Goal: Task Accomplishment & Management: Complete application form

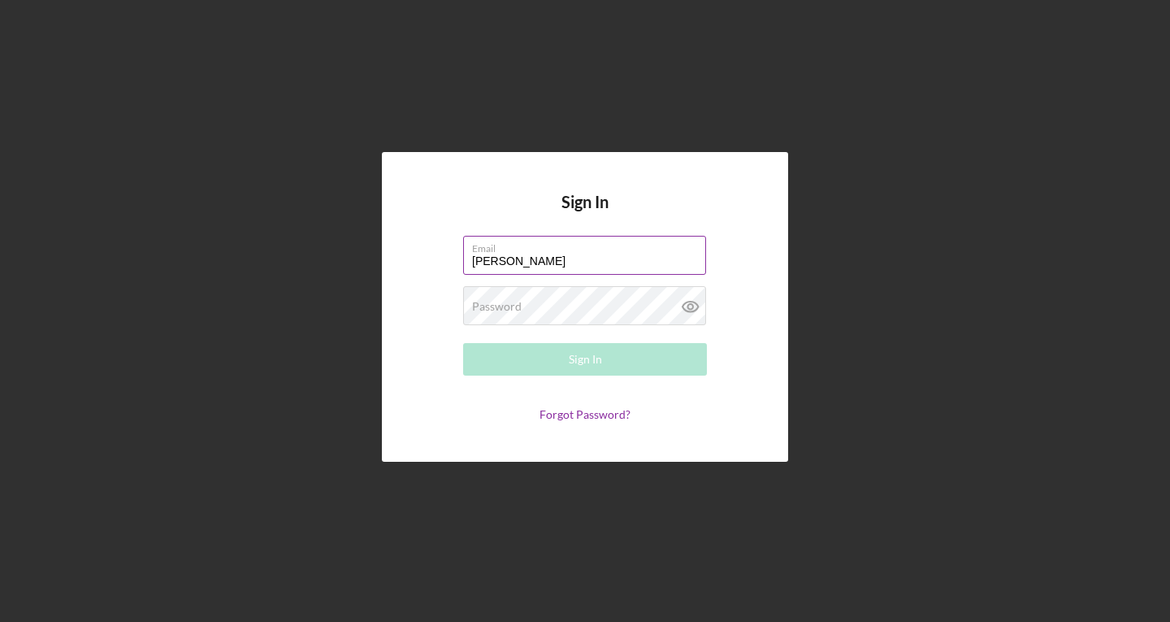
type input "[PERSON_NAME][EMAIL_ADDRESS][DOMAIN_NAME]"
click at [554, 297] on div "Password Required" at bounding box center [585, 306] width 244 height 41
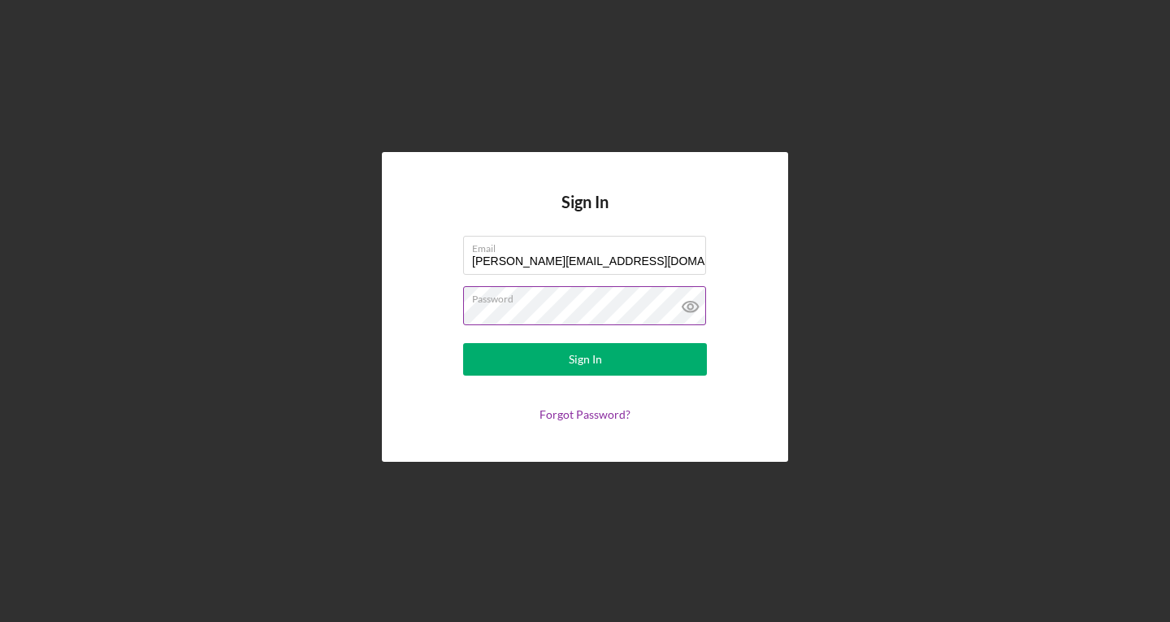
click at [463, 343] on button "Sign In" at bounding box center [585, 359] width 244 height 33
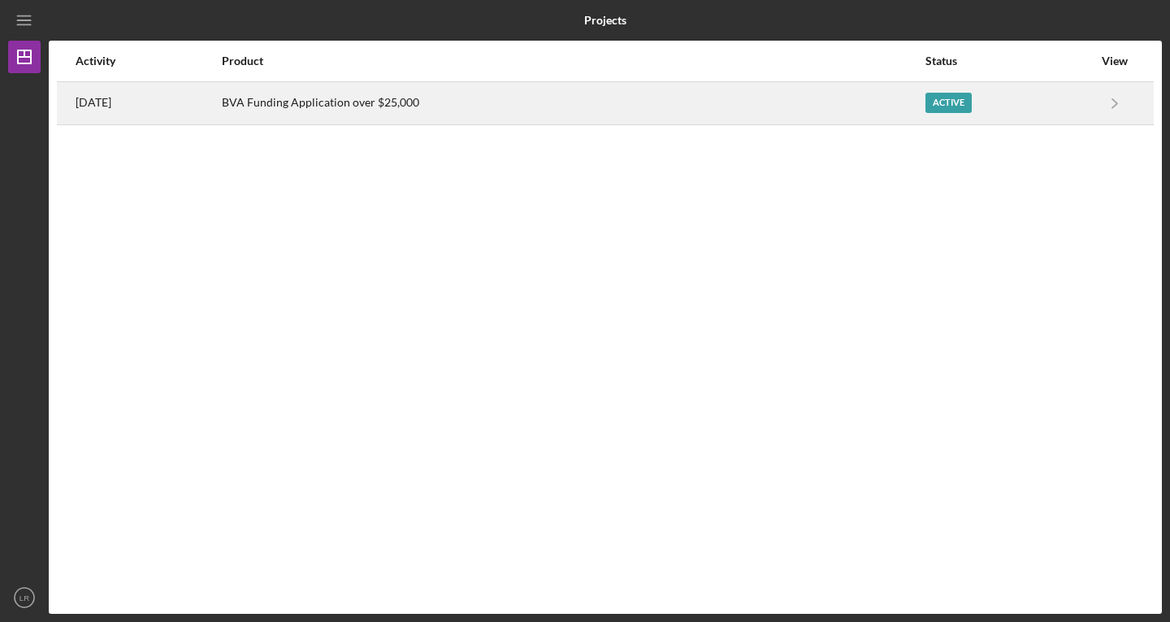
click at [1034, 100] on div "Active" at bounding box center [1009, 103] width 167 height 41
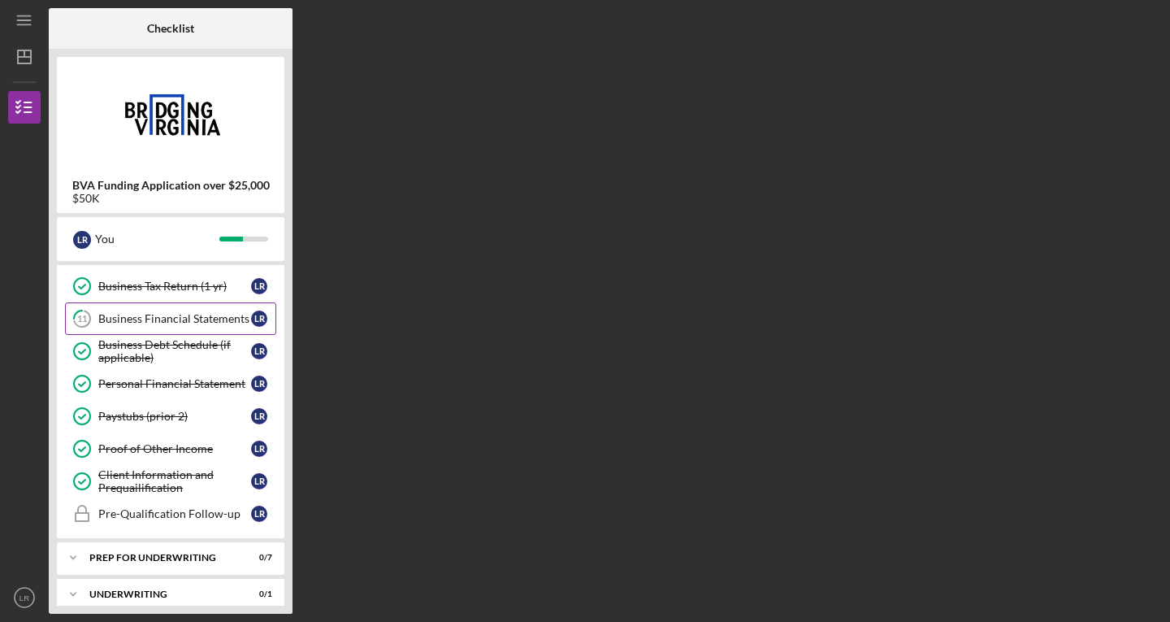
scroll to position [104, 0]
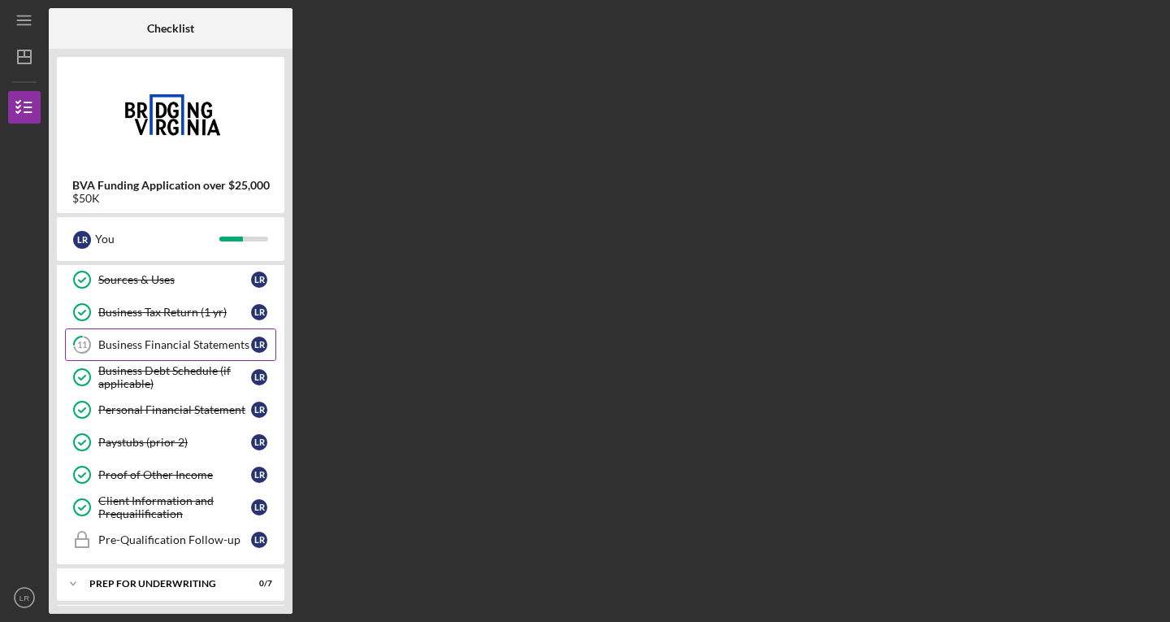
click at [190, 341] on div "Business Financial Statements" at bounding box center [174, 344] width 153 height 13
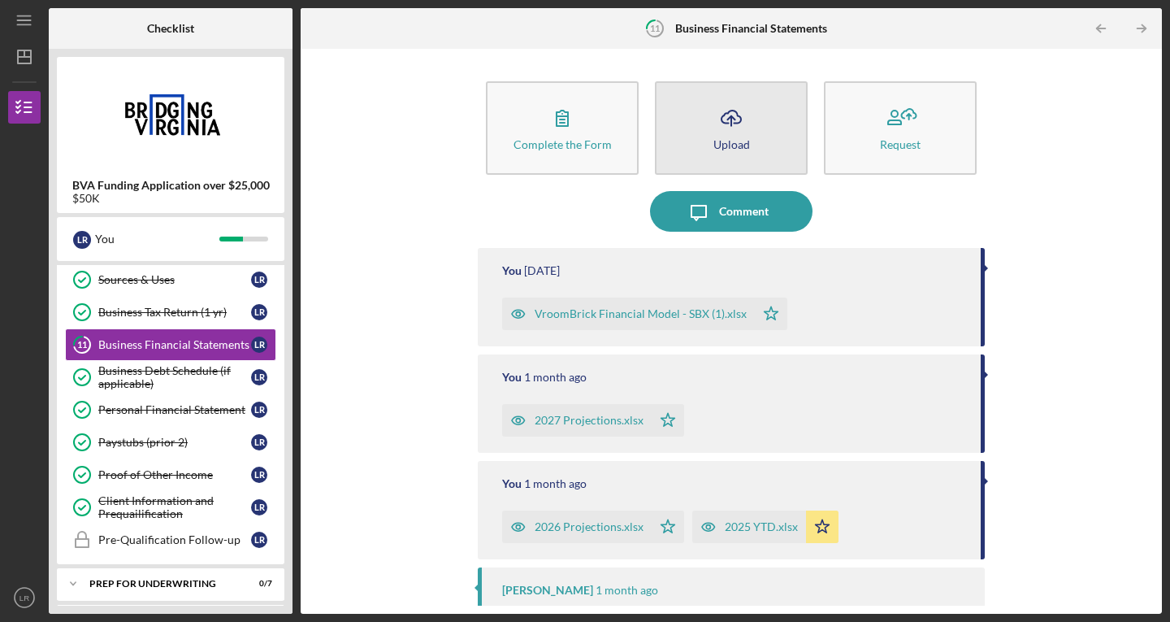
click at [718, 110] on icon "Icon/Upload" at bounding box center [731, 118] width 41 height 41
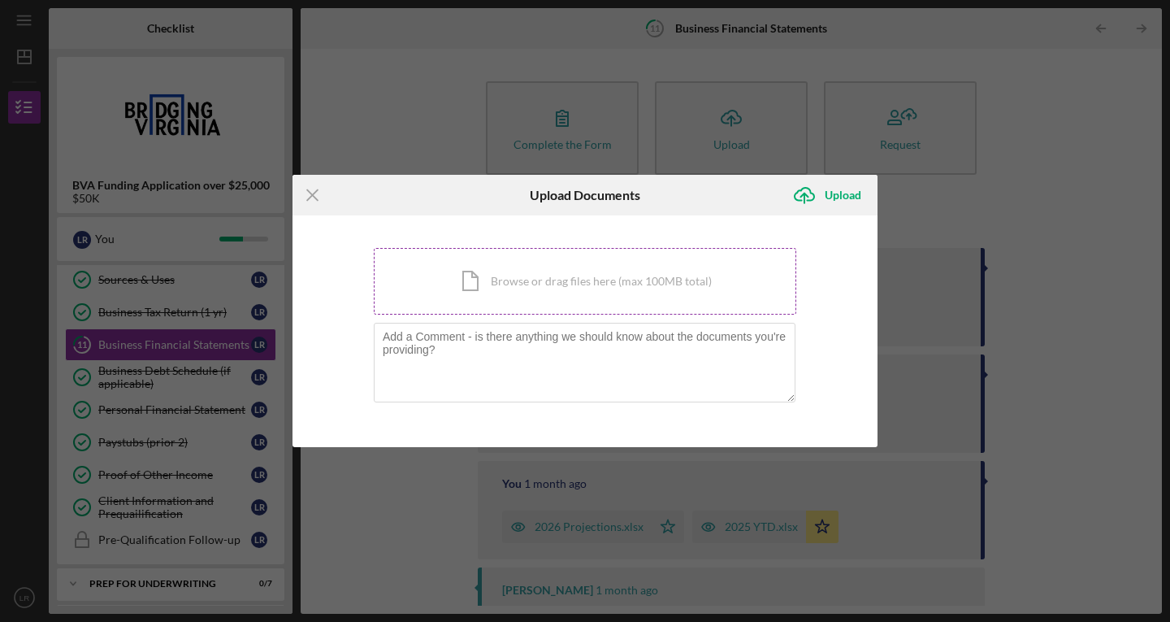
click at [592, 296] on div "Icon/Document Browse or drag files here (max 100MB total) Tap to choose files o…" at bounding box center [585, 281] width 423 height 67
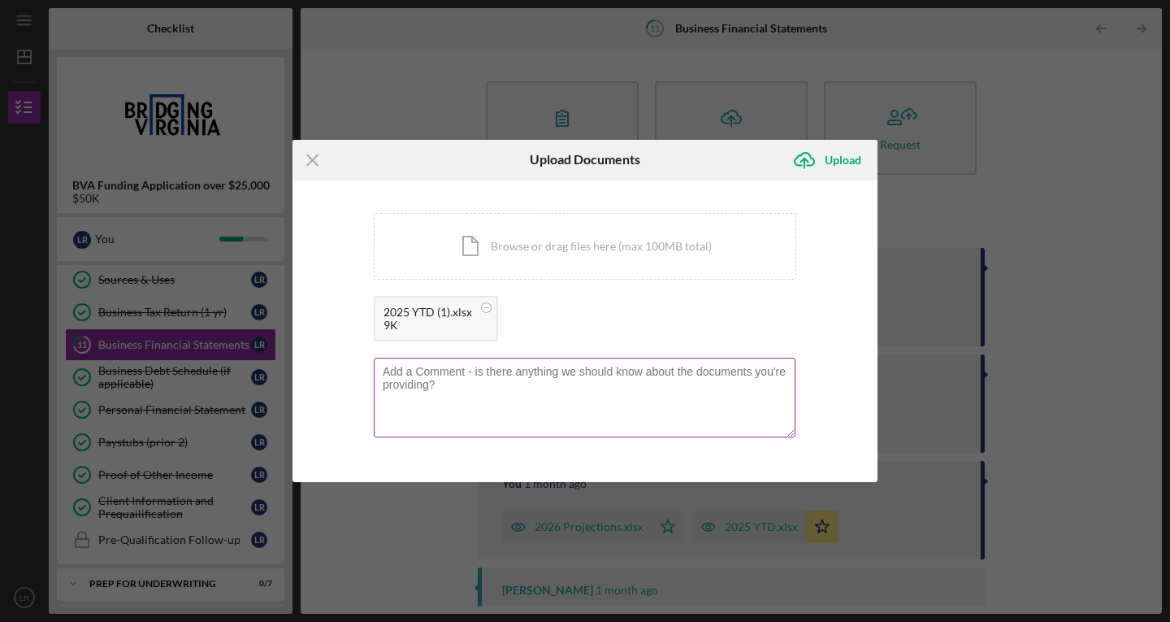
click at [590, 387] on textarea at bounding box center [585, 398] width 422 height 80
type textarea "N"
type textarea "U"
type textarea "2025 YTD please let me know if I need anything else I have the rest of the docs…"
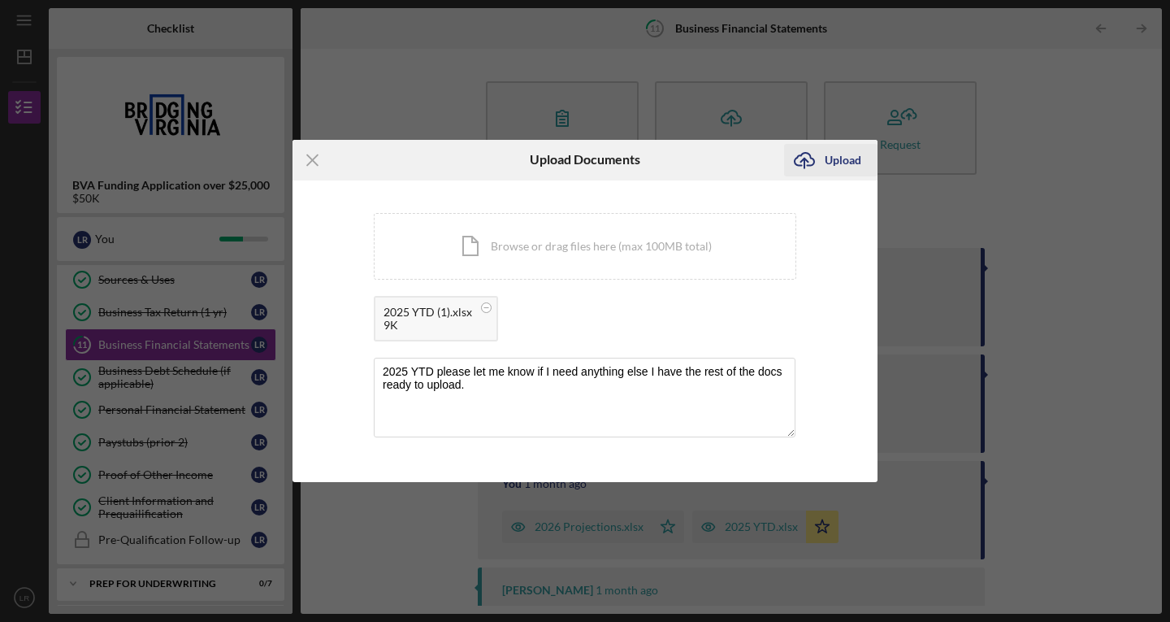
click at [825, 158] on div "Upload" at bounding box center [843, 160] width 37 height 33
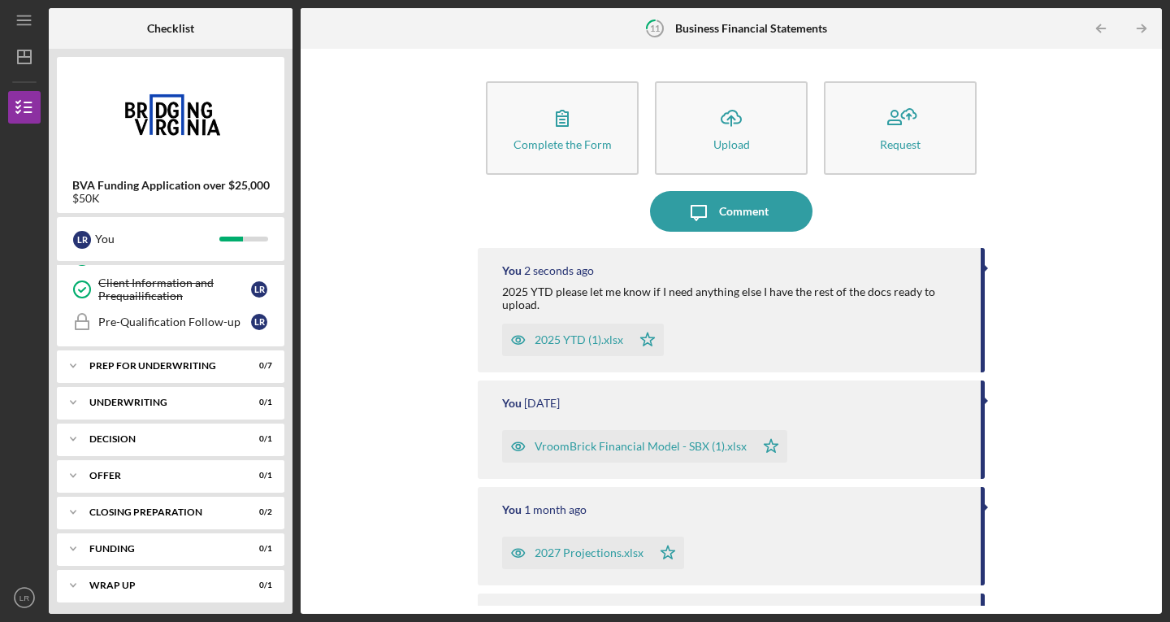
scroll to position [327, 0]
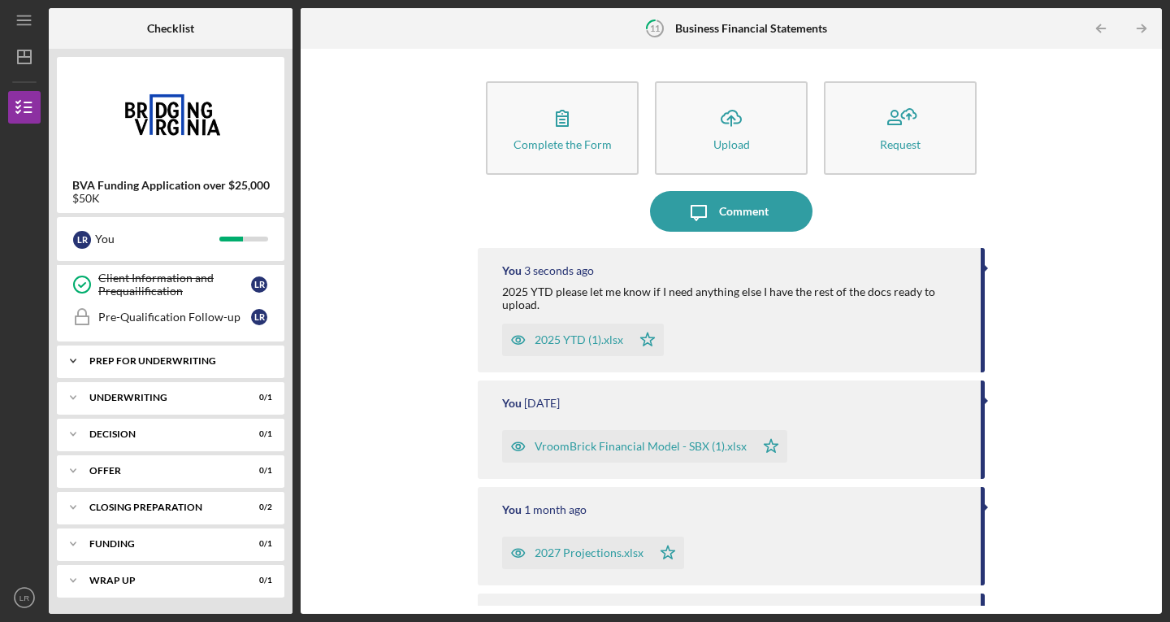
click at [162, 363] on div "Prep for Underwriting" at bounding box center [176, 361] width 175 height 10
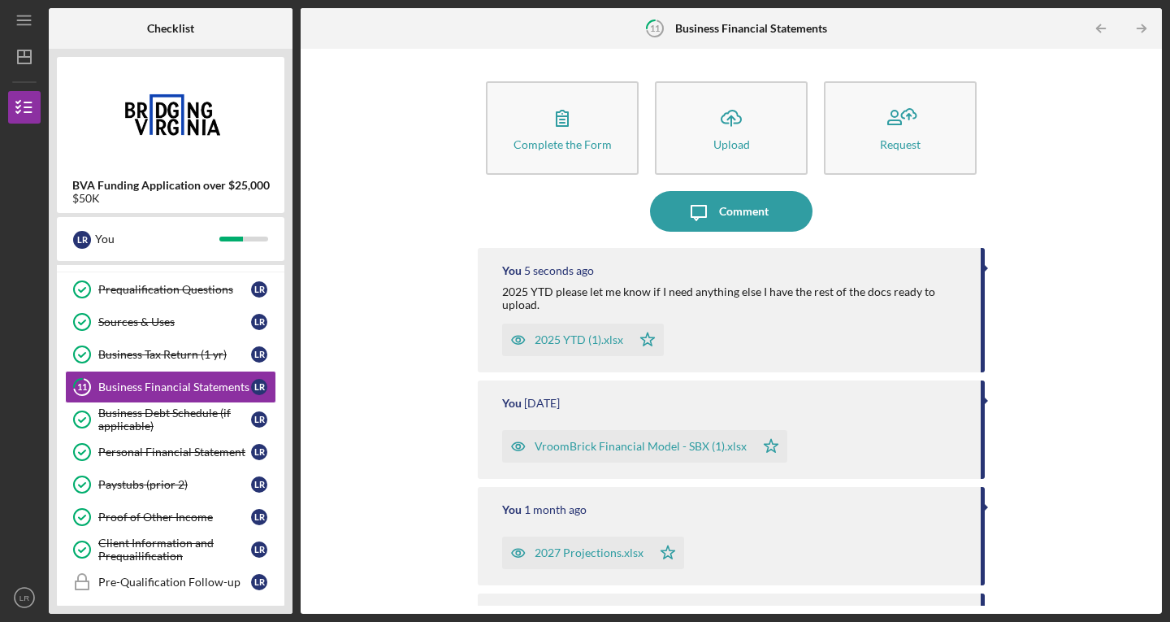
scroll to position [0, 0]
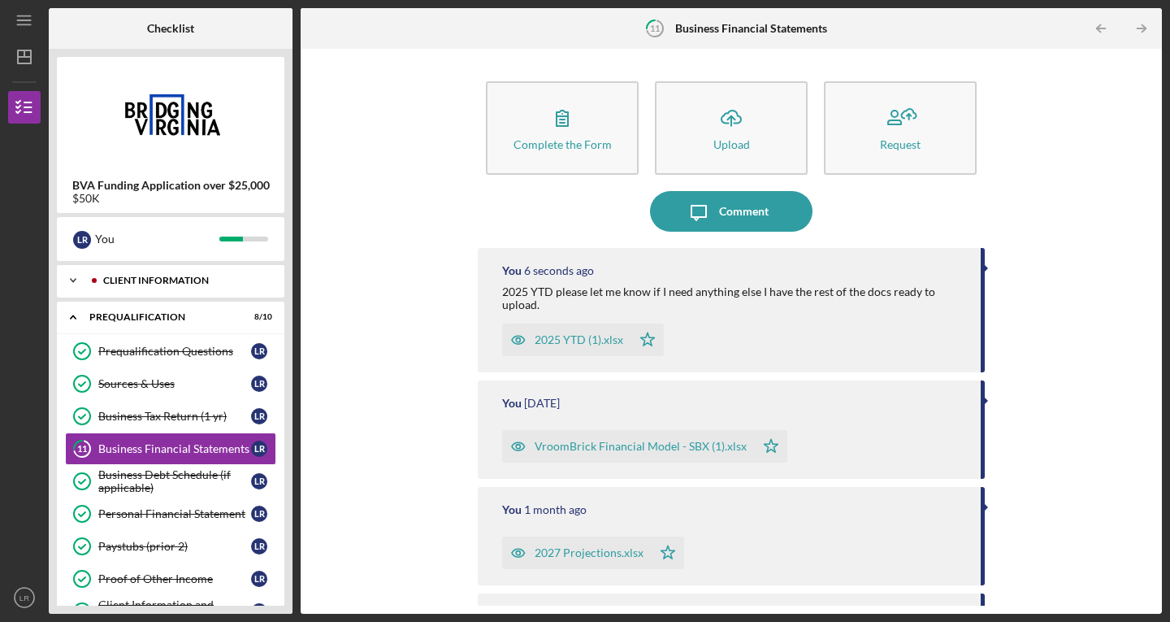
click at [75, 281] on icon "Icon/Expander" at bounding box center [73, 280] width 33 height 33
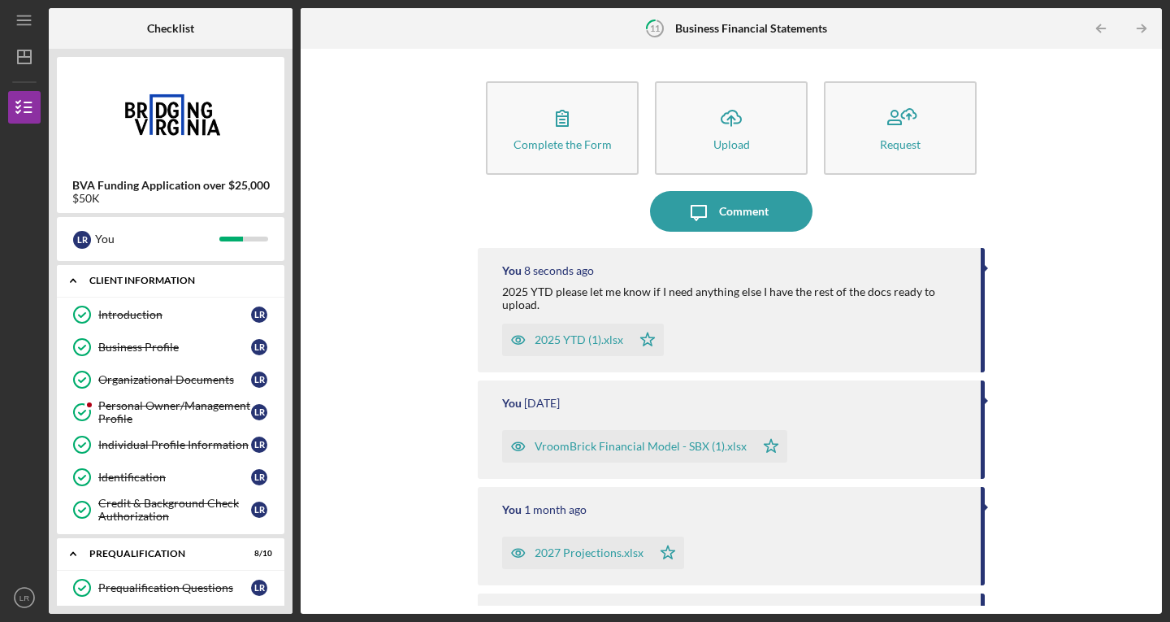
click at [72, 276] on icon "Icon/Expander" at bounding box center [73, 280] width 33 height 33
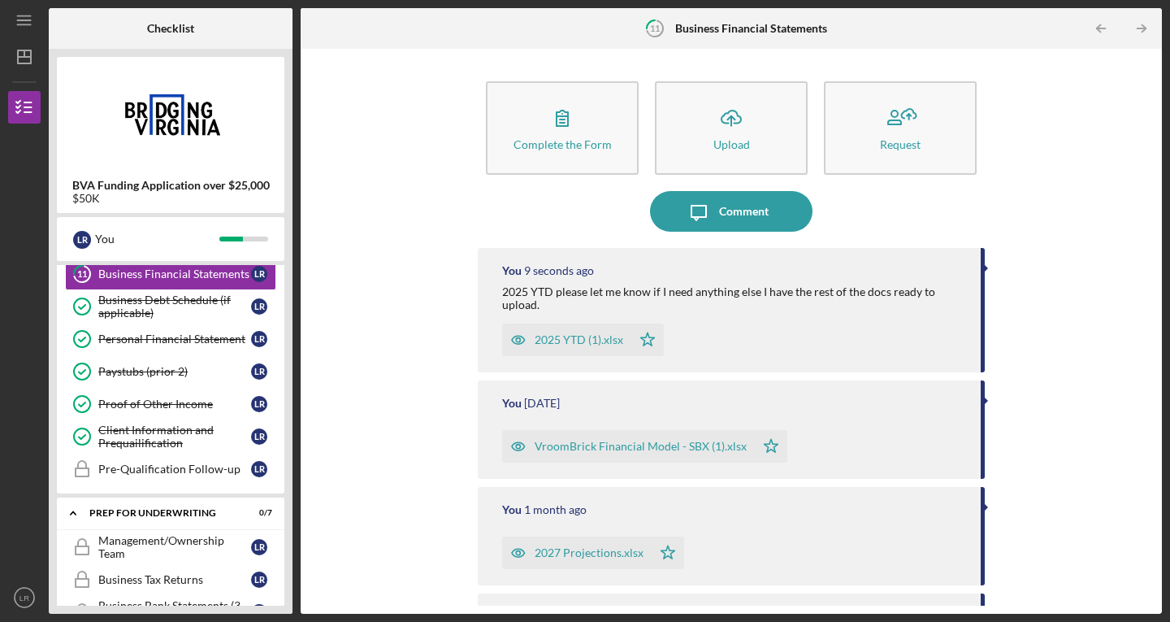
scroll to position [222, 0]
